Goal: Communication & Community: Participate in discussion

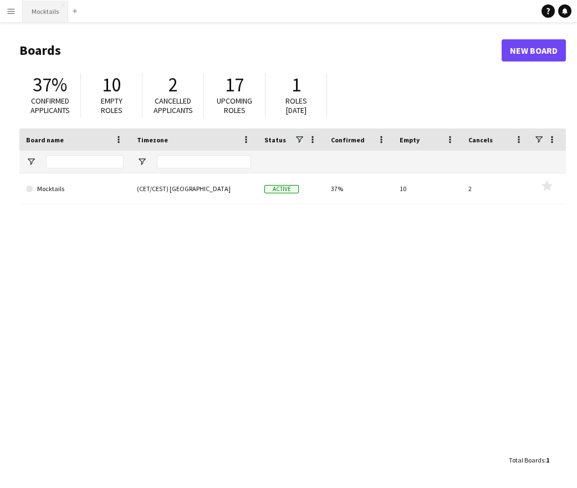
click at [33, 9] on button "Mocktails Close" at bounding box center [45, 12] width 45 height 22
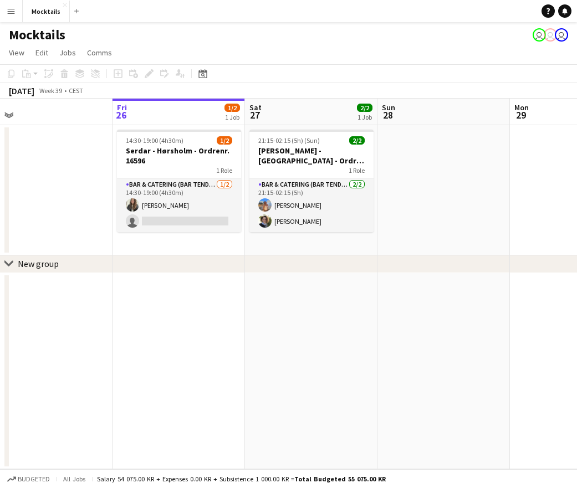
scroll to position [0, 286]
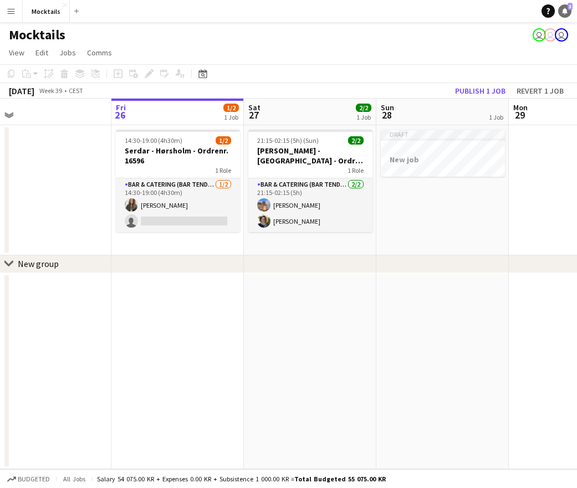
click at [567, 12] on icon at bounding box center [565, 11] width 6 height 6
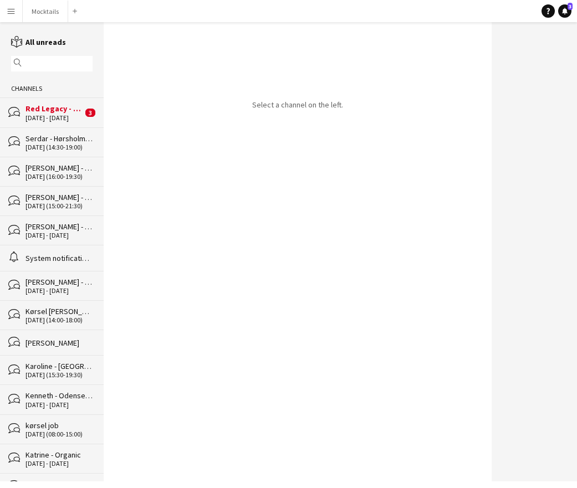
click at [55, 104] on div "bubbles Red Legacy - [GEOGRAPHIC_DATA] - Organic [DATE] - [DATE] 3" at bounding box center [52, 112] width 104 height 29
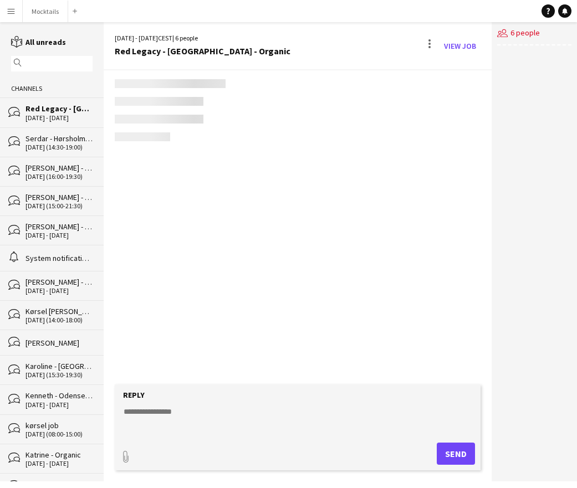
scroll to position [55, 0]
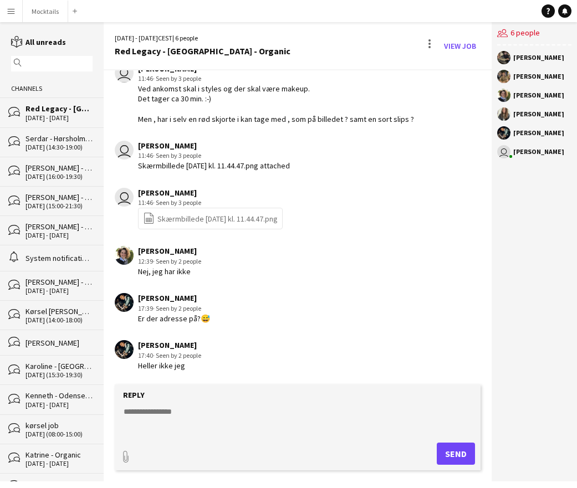
click at [217, 273] on div "[PERSON_NAME] 12:39 · Seen by 2 people Nej, jeg har ikke" at bounding box center [270, 261] width 311 height 30
click at [238, 318] on div "[PERSON_NAME] 17:39 · Seen by 2 people Er der adresse på?😅" at bounding box center [270, 308] width 311 height 30
click at [242, 358] on div "[PERSON_NAME] 17:40 · Seen by 2 people [PERSON_NAME] ikke jeg" at bounding box center [270, 355] width 311 height 30
click at [225, 272] on div "[PERSON_NAME] 12:39 · Seen by 2 people Nej, jeg har ikke" at bounding box center [270, 261] width 311 height 30
click at [231, 369] on div "[PERSON_NAME] 17:40 · Seen by 2 people [PERSON_NAME] ikke jeg" at bounding box center [270, 355] width 311 height 30
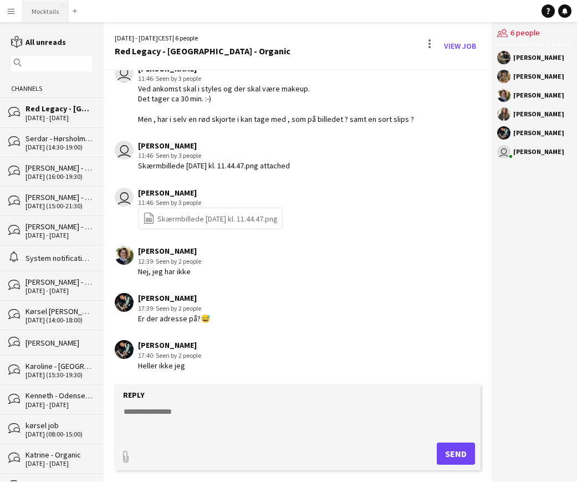
click at [58, 10] on button "Mocktails Close" at bounding box center [45, 12] width 45 height 22
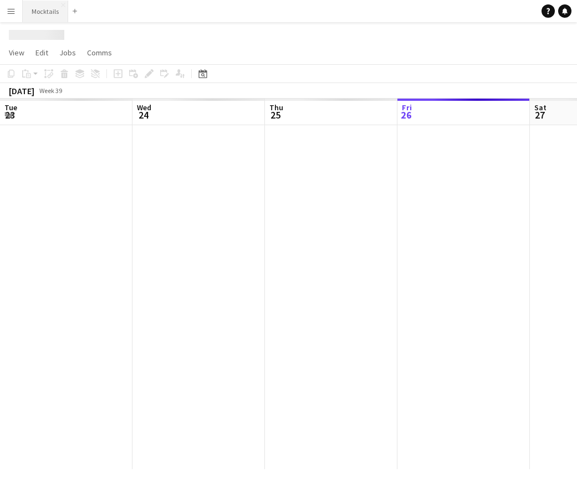
scroll to position [0, 265]
